Goal: Information Seeking & Learning: Learn about a topic

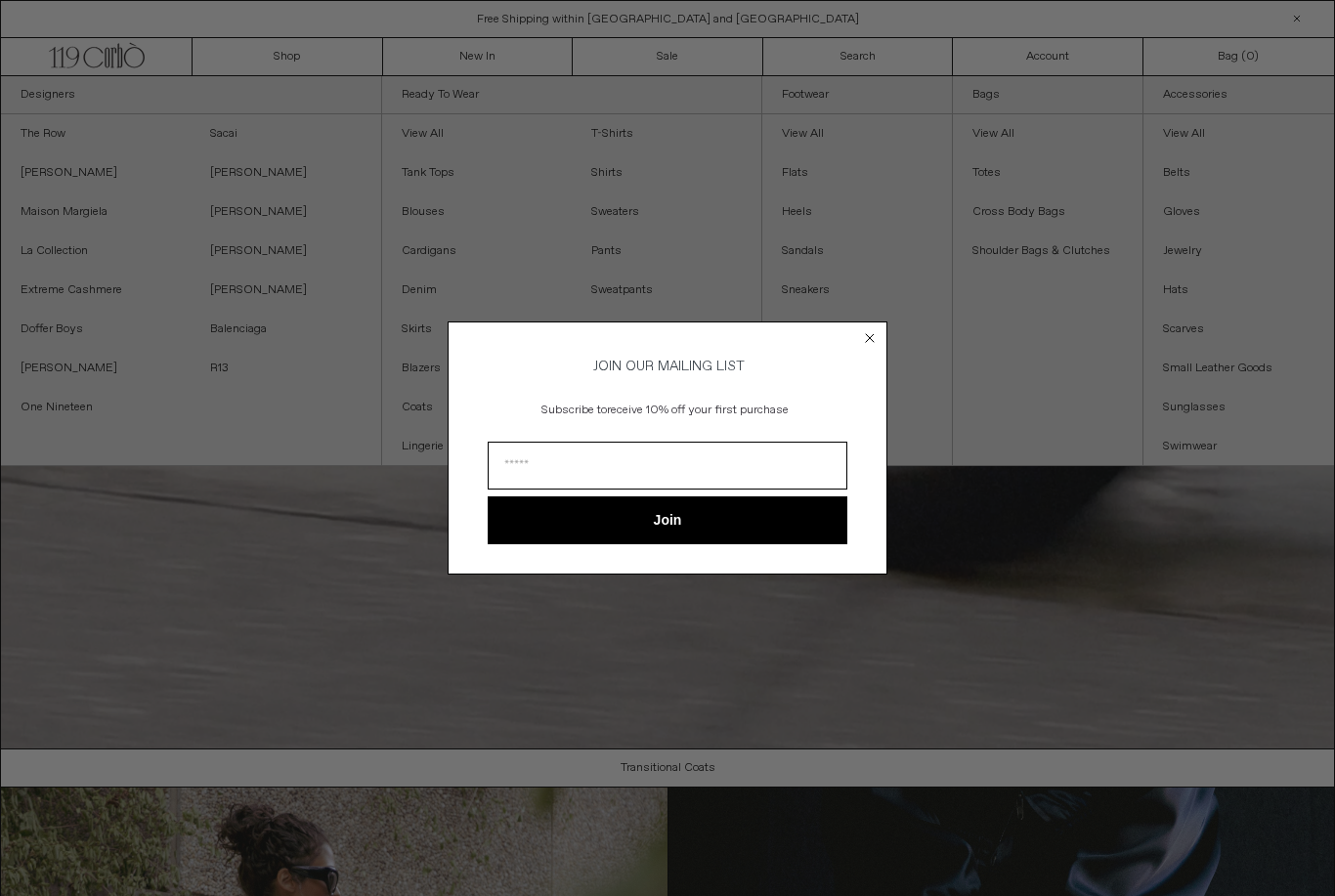
click at [869, 340] on circle "Close dialog" at bounding box center [870, 338] width 19 height 19
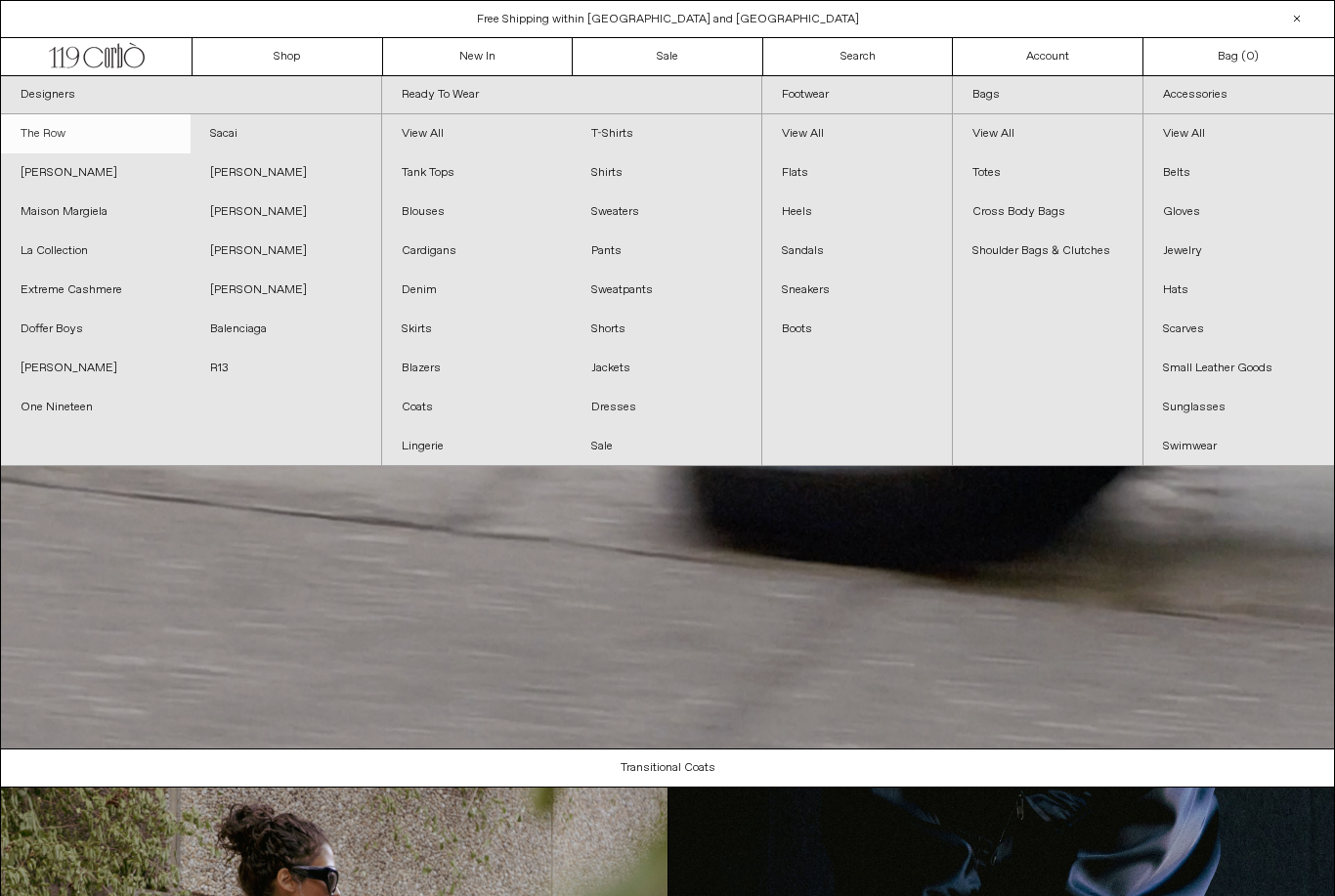
click at [51, 135] on link "The Row" at bounding box center [96, 134] width 189 height 39
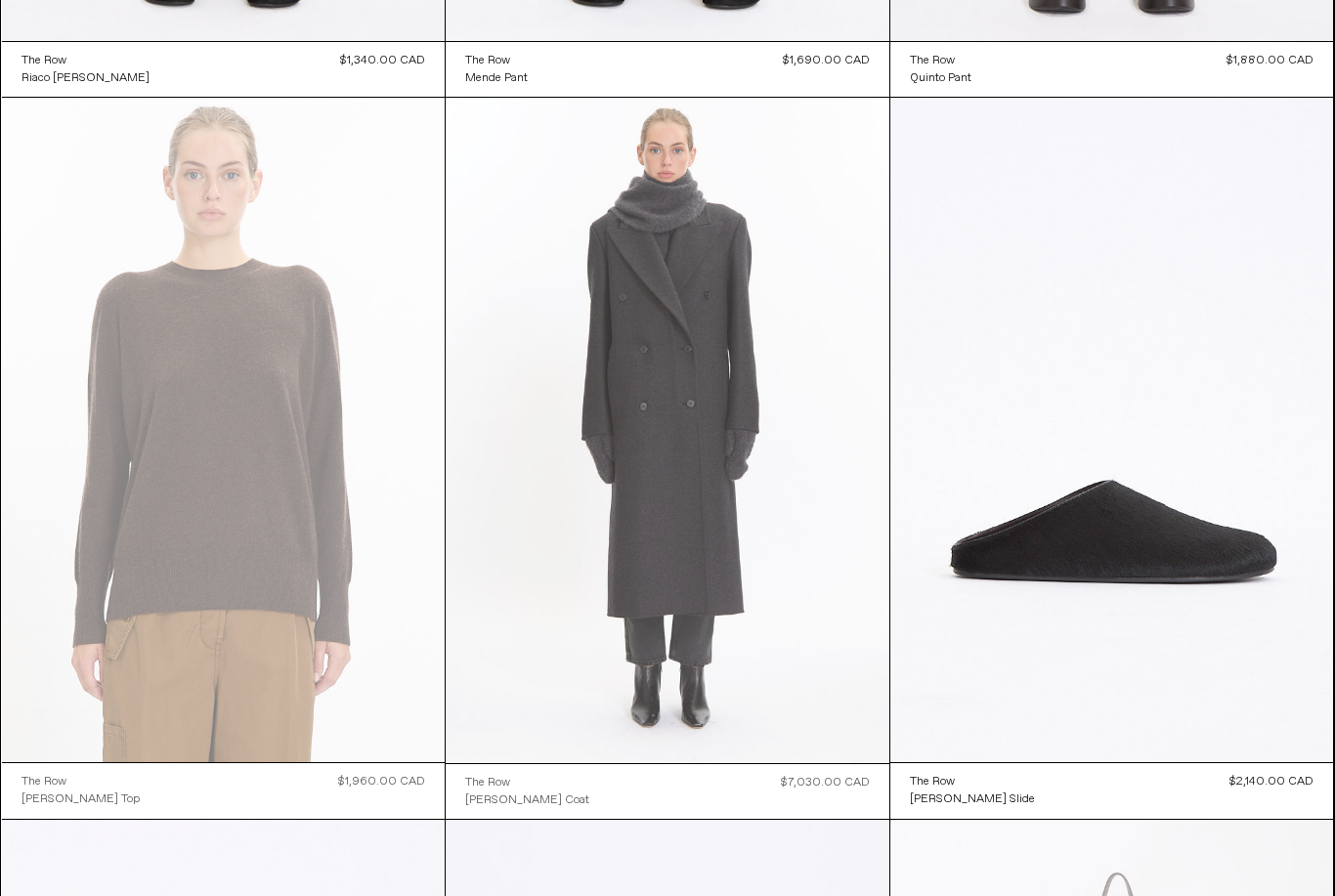
scroll to position [2899, 0]
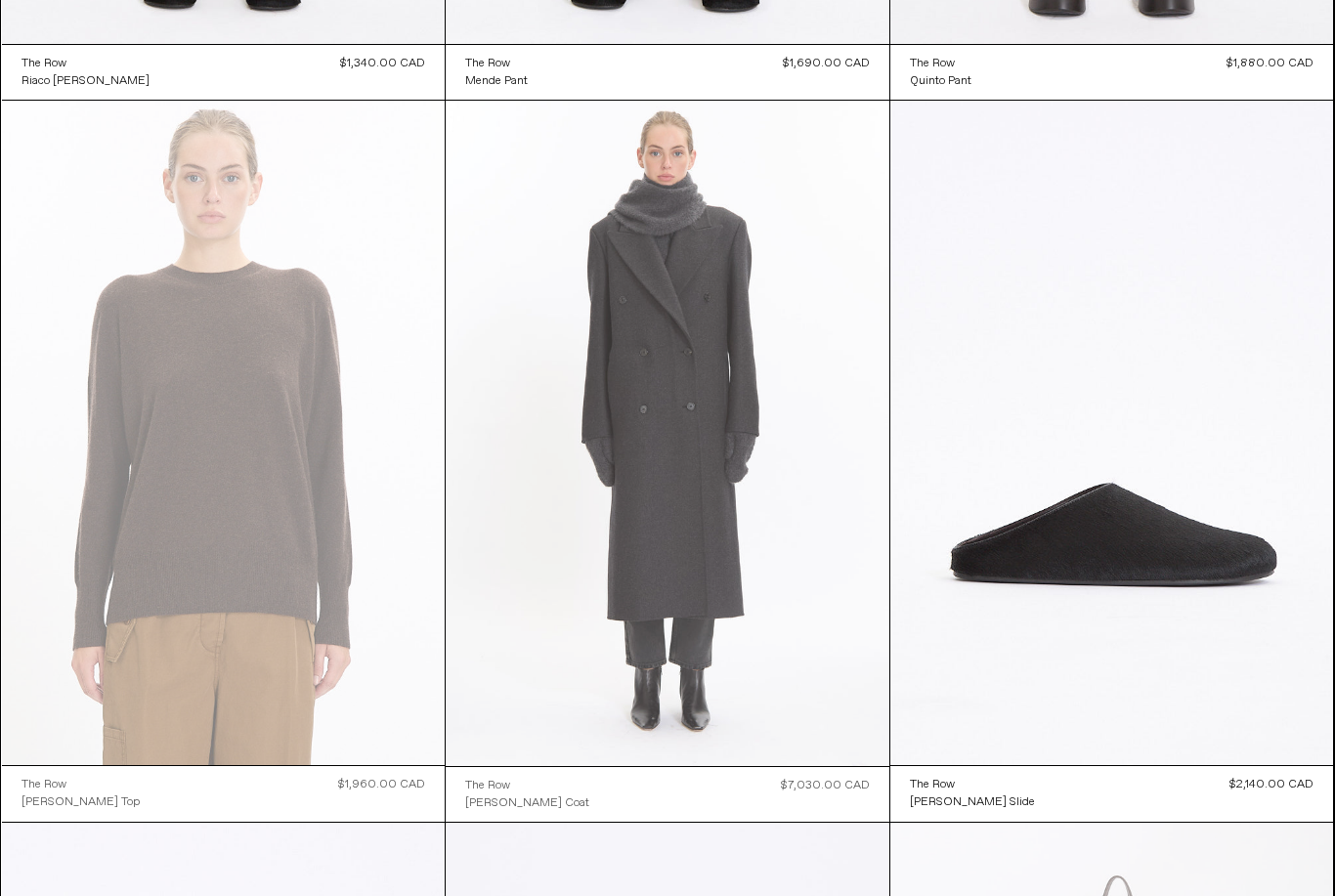
click at [777, 504] on at bounding box center [667, 434] width 444 height 666
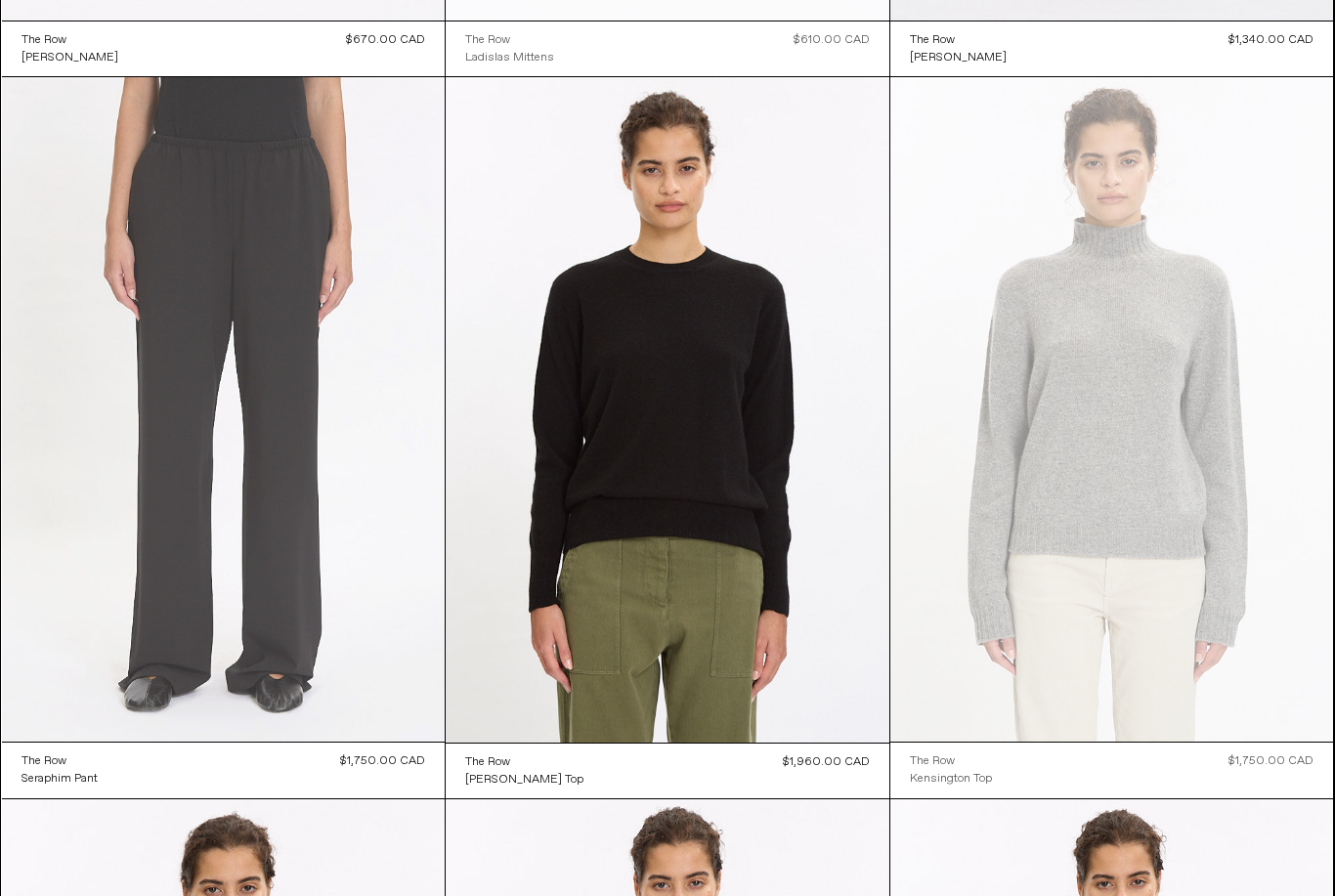
scroll to position [5814, 0]
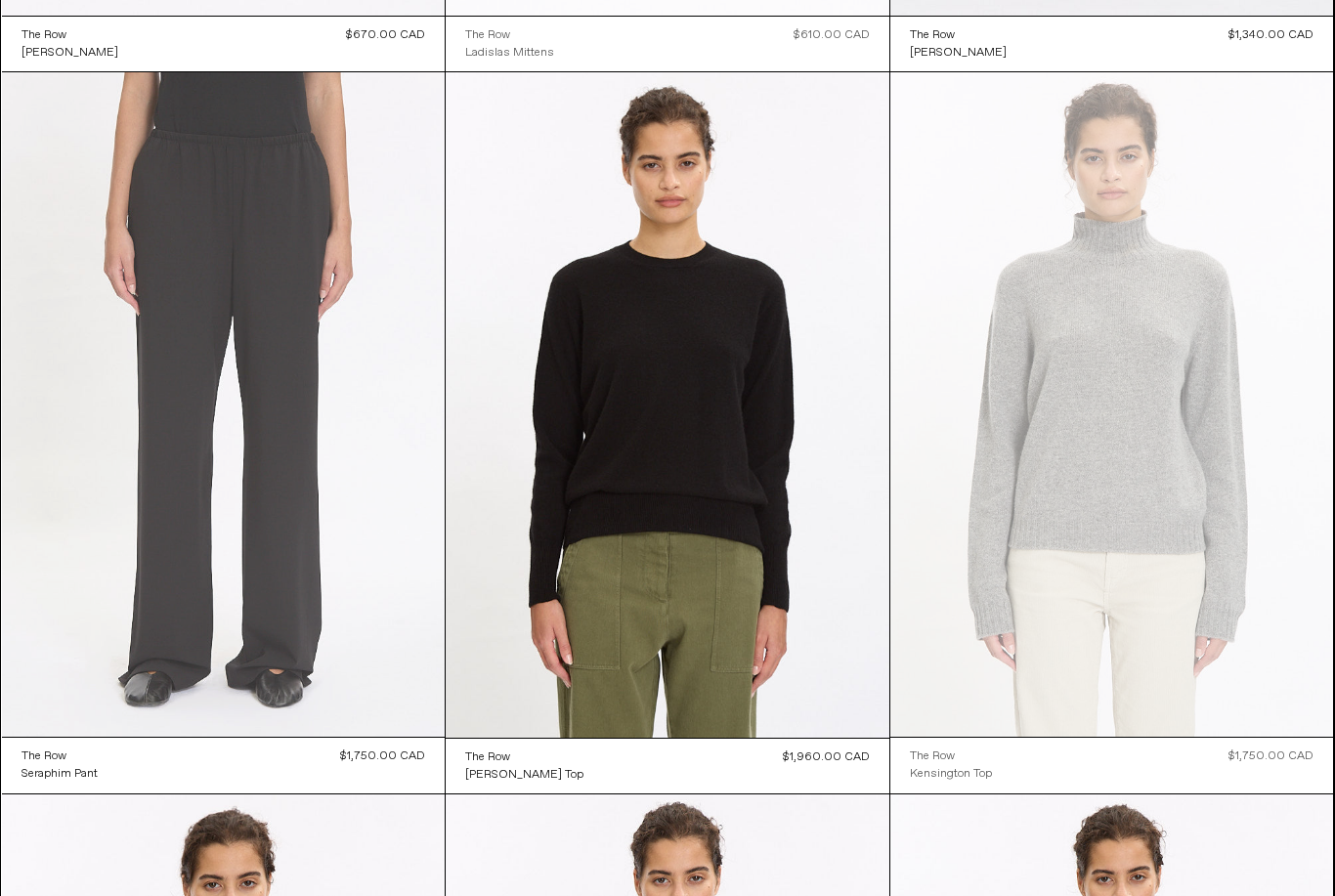
click at [300, 393] on at bounding box center [223, 405] width 444 height 665
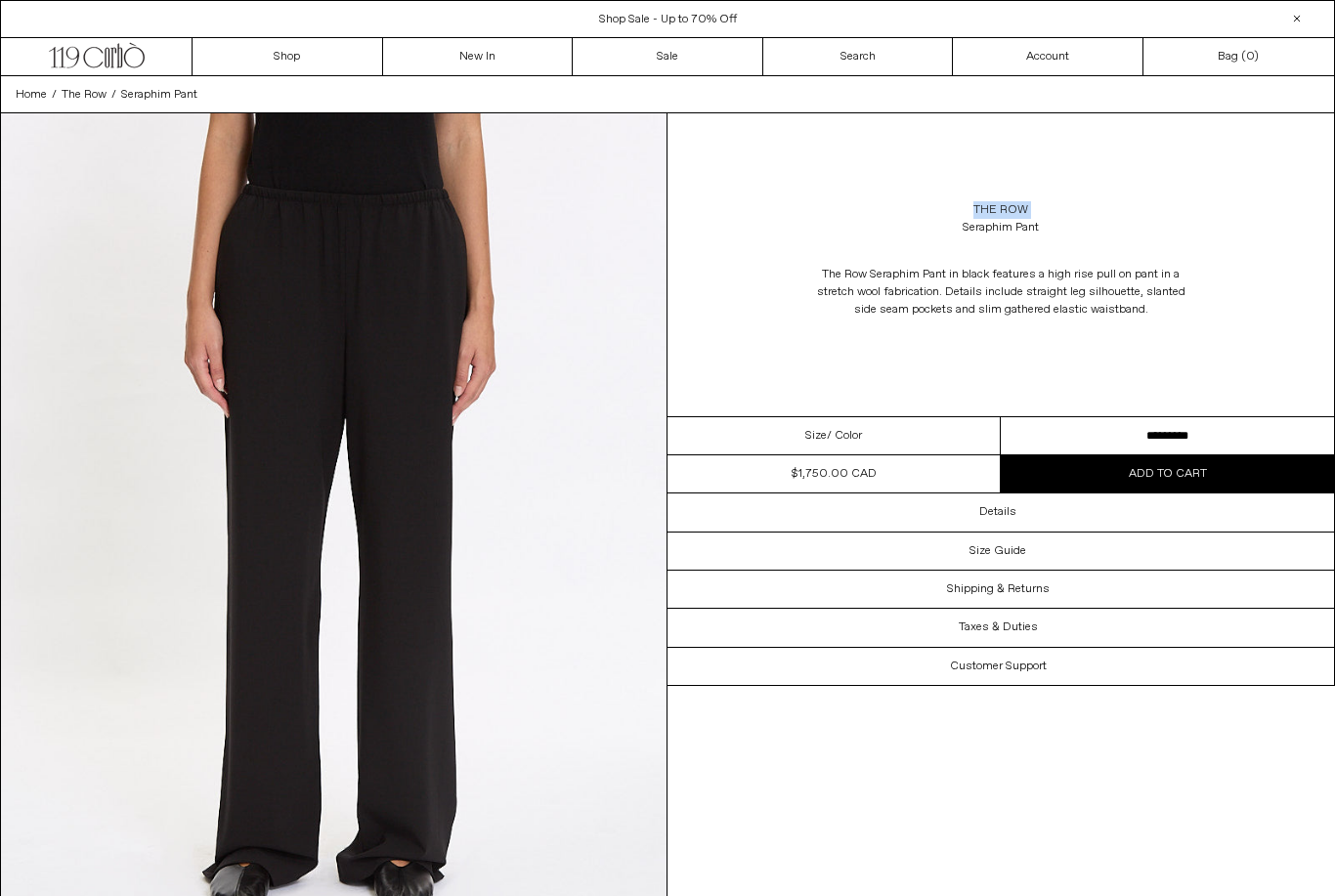
drag, startPoint x: 1085, startPoint y: 218, endPoint x: 974, endPoint y: 210, distance: 111.3
click at [974, 210] on div "The Row Seraphim Pant" at bounding box center [1000, 218] width 666 height 55
click at [940, 210] on div "The Row Seraphim Pant" at bounding box center [1000, 218] width 666 height 55
drag, startPoint x: 973, startPoint y: 210, endPoint x: 1051, endPoint y: 231, distance: 80.8
click at [1051, 231] on div "The Row Seraphim Pant" at bounding box center [1000, 218] width 666 height 55
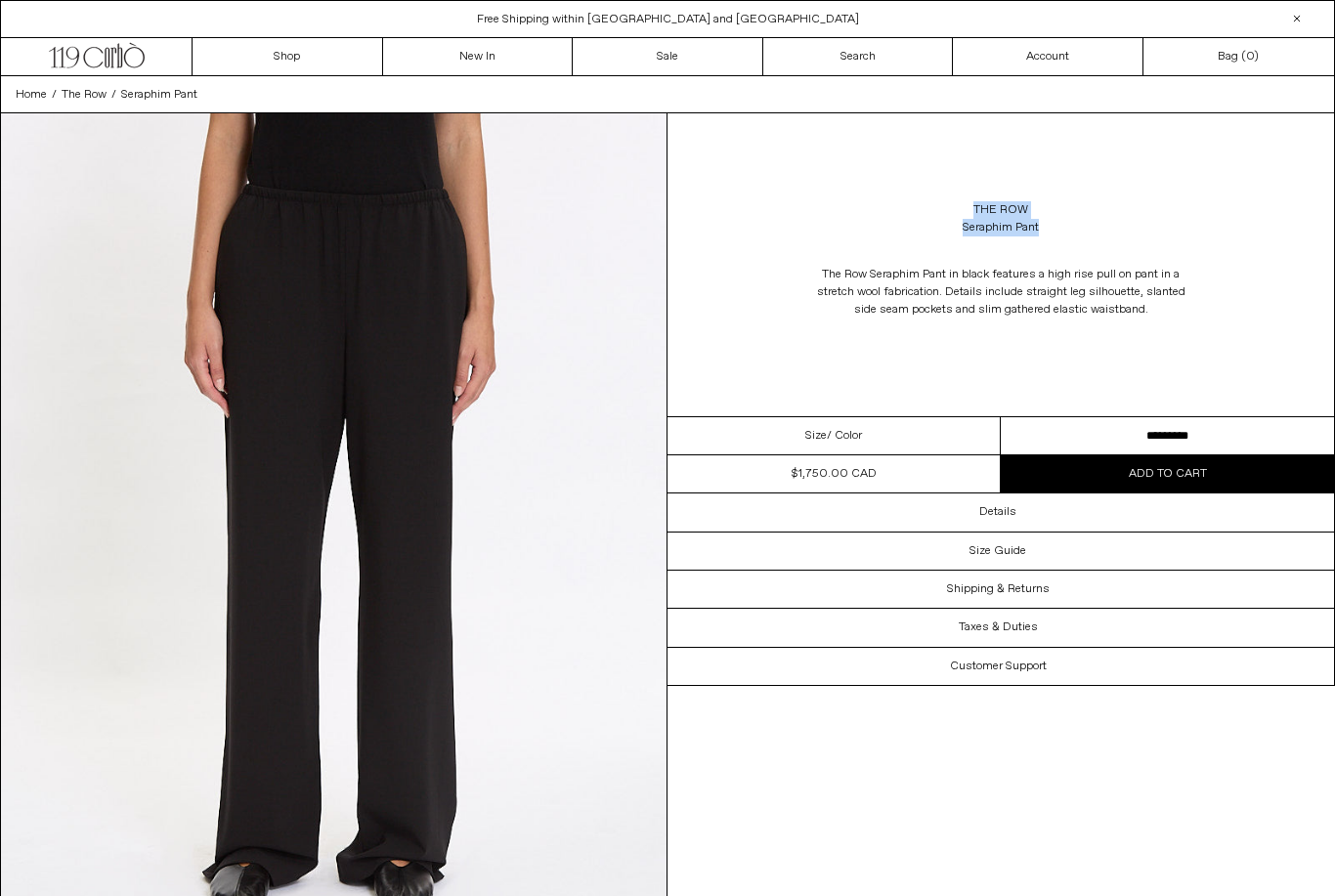
copy div "The Row Seraphim Pant"
